Goal: Task Accomplishment & Management: Manage account settings

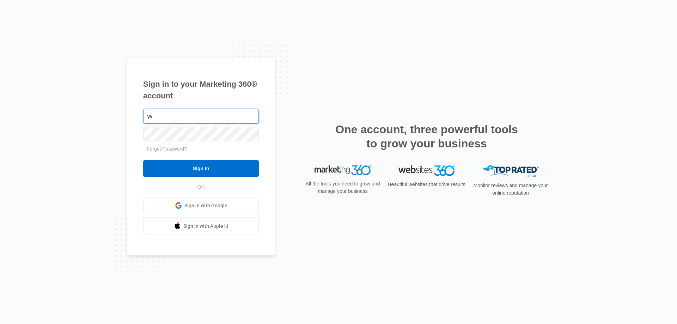
type input "y"
click at [174, 122] on input "text" at bounding box center [201, 116] width 116 height 15
click at [168, 115] on input "languages@lapazacademy.net" at bounding box center [201, 116] width 116 height 15
click at [171, 116] on input "languages@lapazacademy.net" at bounding box center [201, 116] width 116 height 15
type input "[PERSON_NAME][EMAIL_ADDRESS][DOMAIN_NAME]"
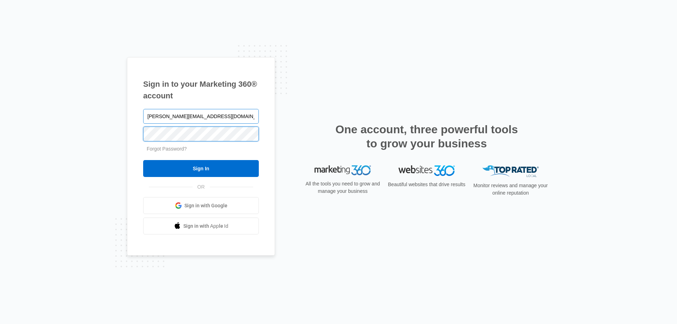
click at [143, 160] on input "Sign In" at bounding box center [201, 168] width 116 height 17
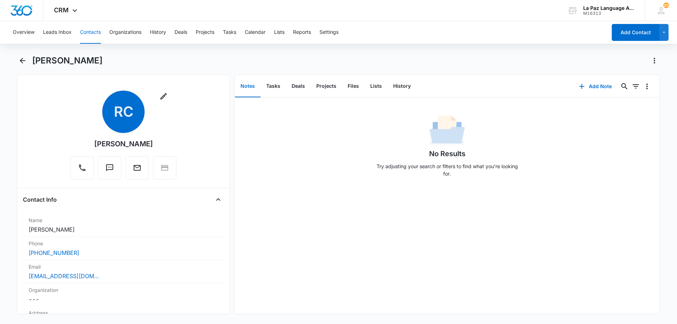
click at [84, 28] on button "Contacts" at bounding box center [90, 32] width 21 height 23
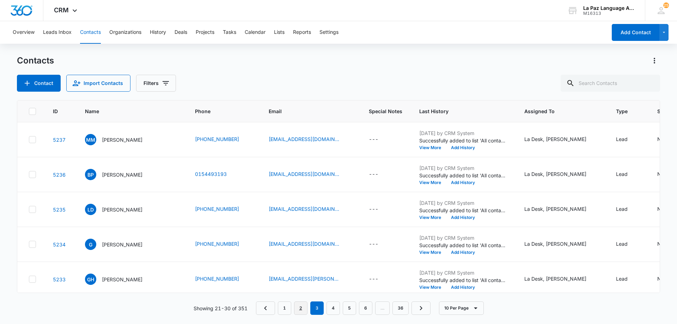
click at [303, 311] on link "2" at bounding box center [300, 308] width 13 height 13
click at [282, 305] on link "1" at bounding box center [284, 308] width 13 height 13
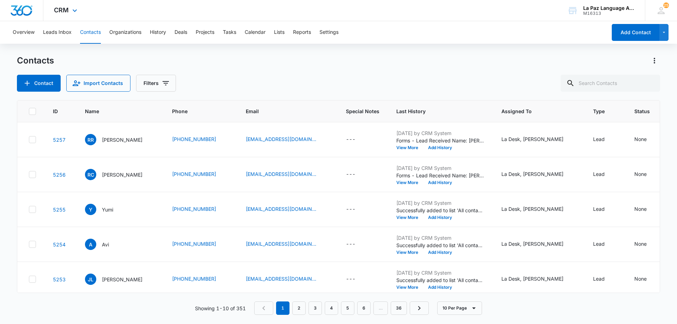
click at [496, 21] on div "CRM Apps Reputation Websites Forms CRM Email Social Content Ads Intelligence Fi…" at bounding box center [338, 10] width 677 height 21
click at [114, 14] on div "CRM Apps Reputation Websites Forms CRM Email Social Content Ads Intelligence Fi…" at bounding box center [338, 10] width 677 height 21
